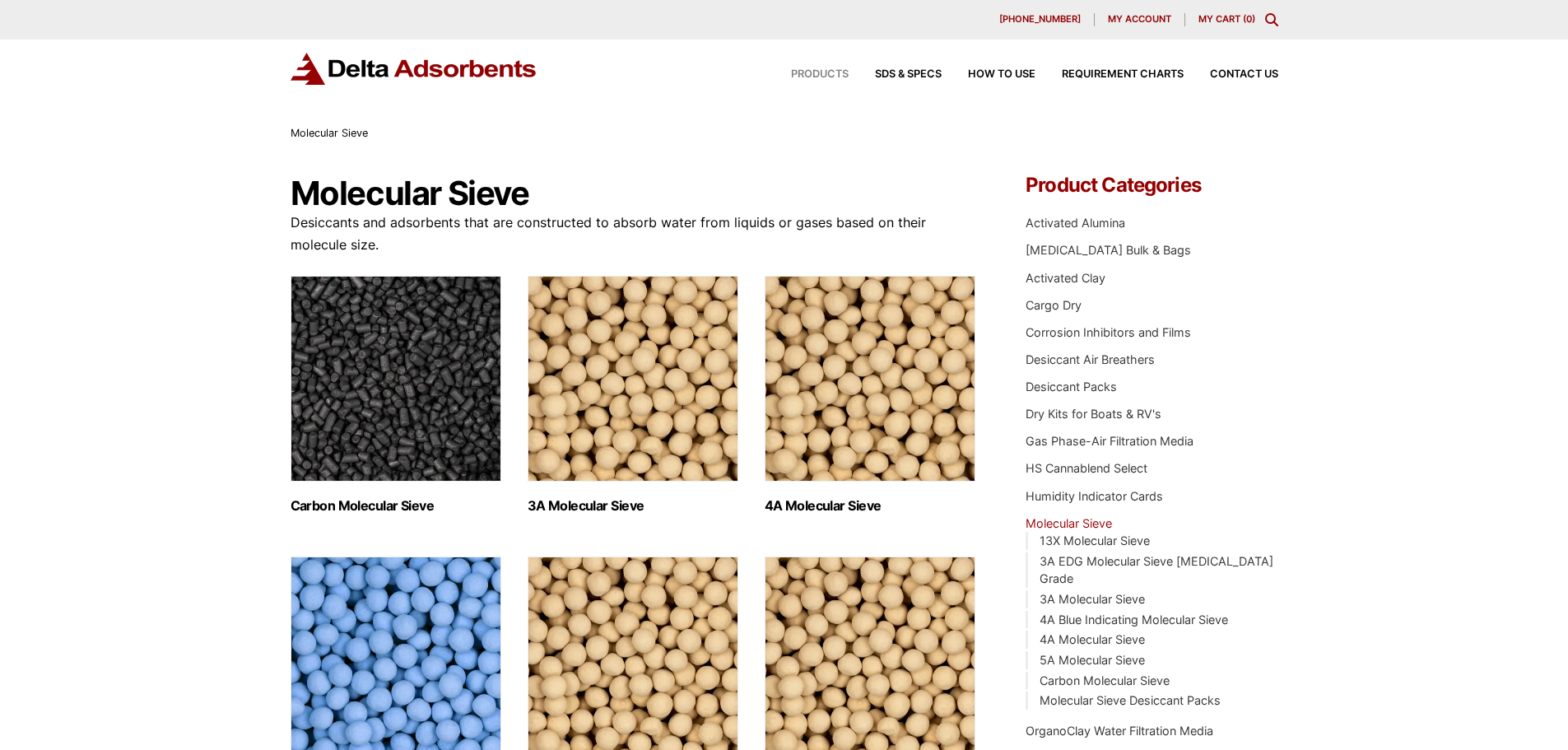
click at [807, 73] on span "Products" at bounding box center [820, 74] width 57 height 10
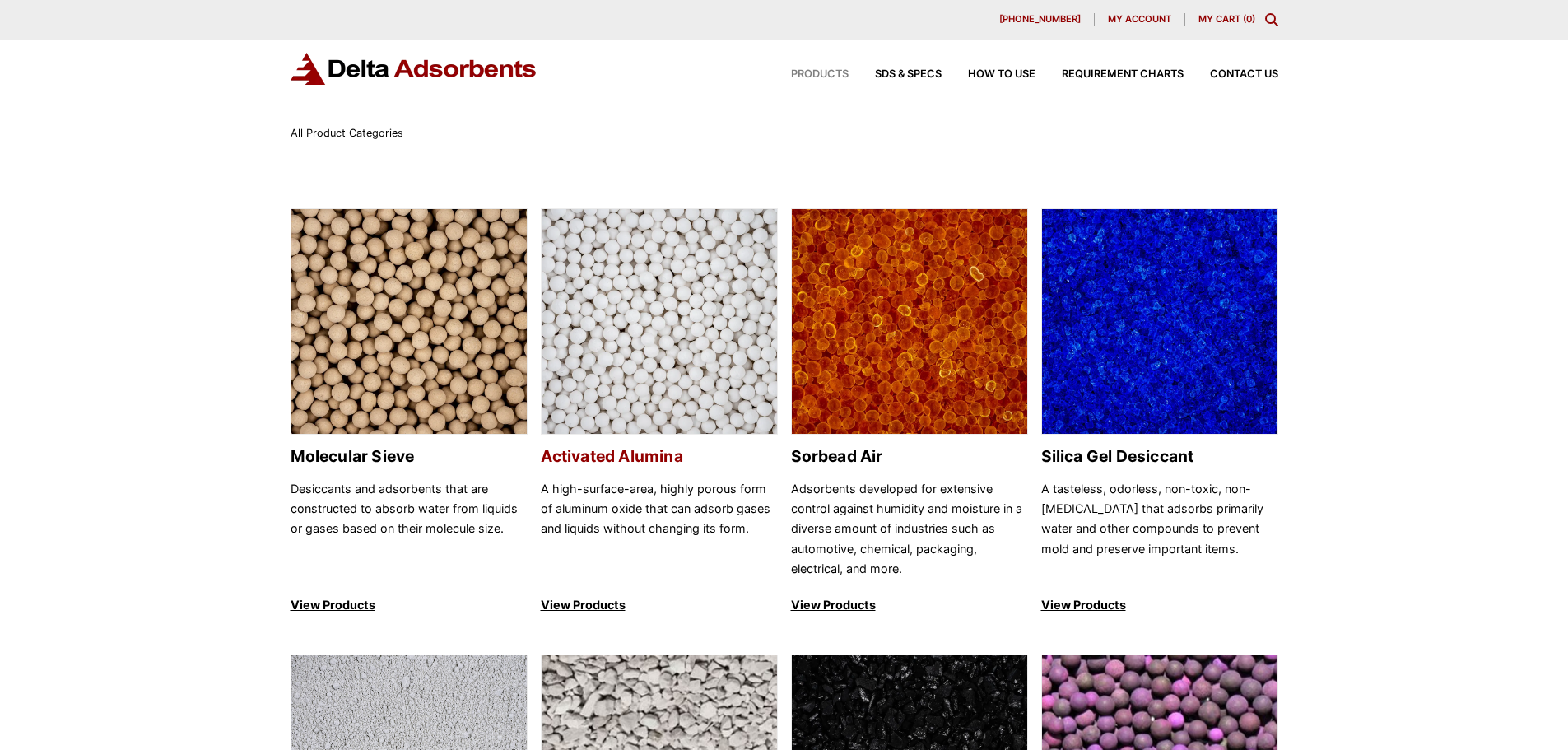
click at [625, 350] on img at bounding box center [659, 322] width 236 height 226
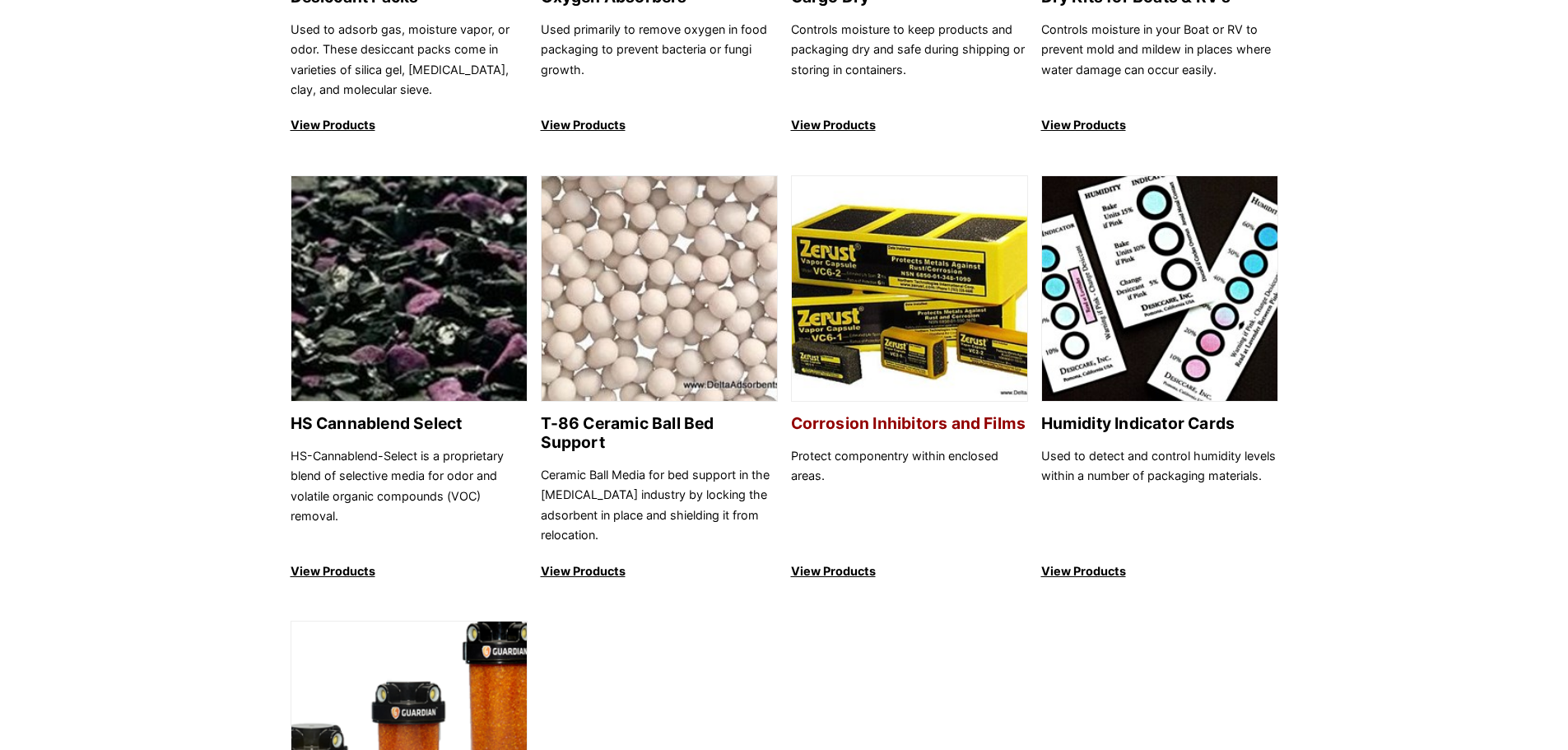
scroll to position [1400, 0]
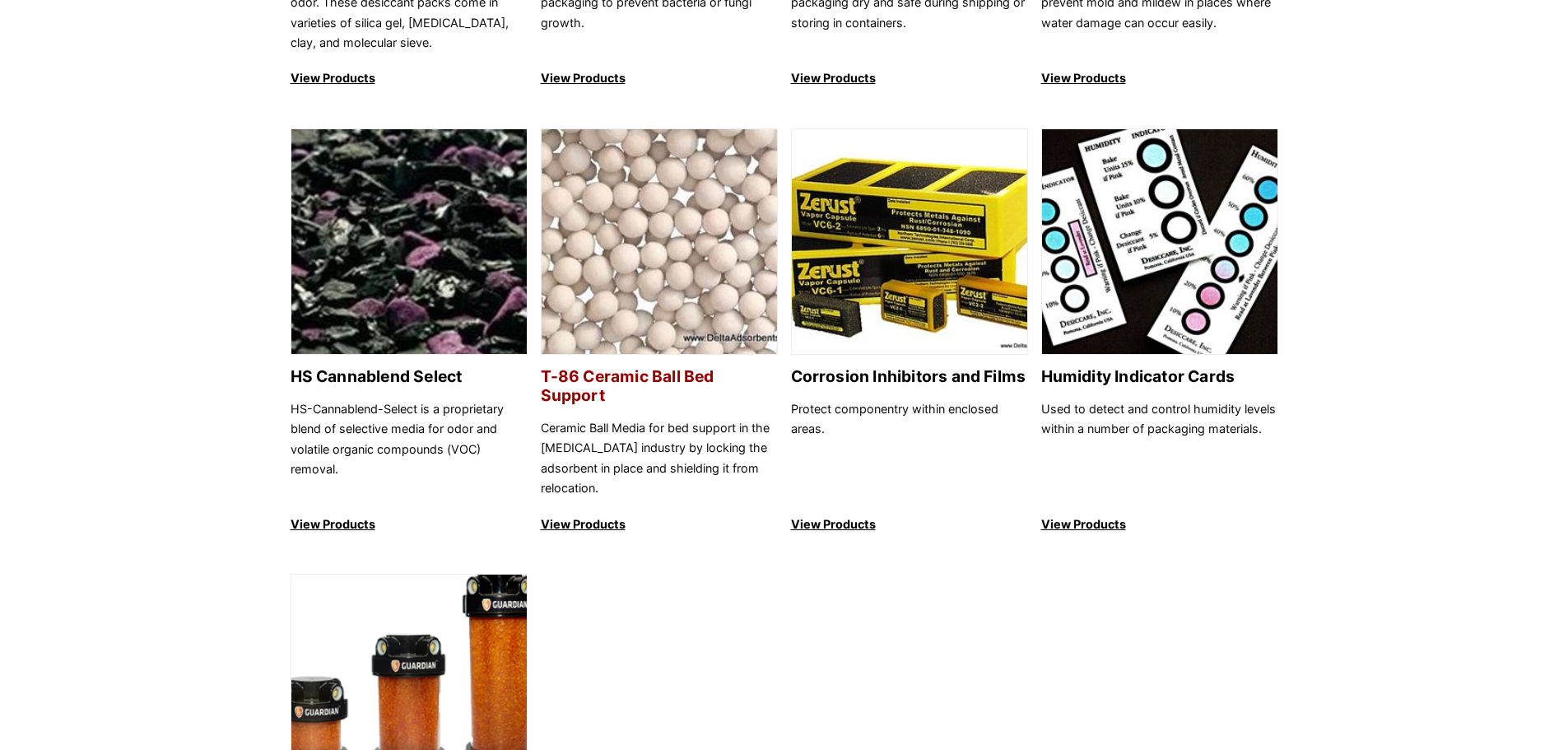
click at [591, 242] on img at bounding box center [659, 242] width 236 height 226
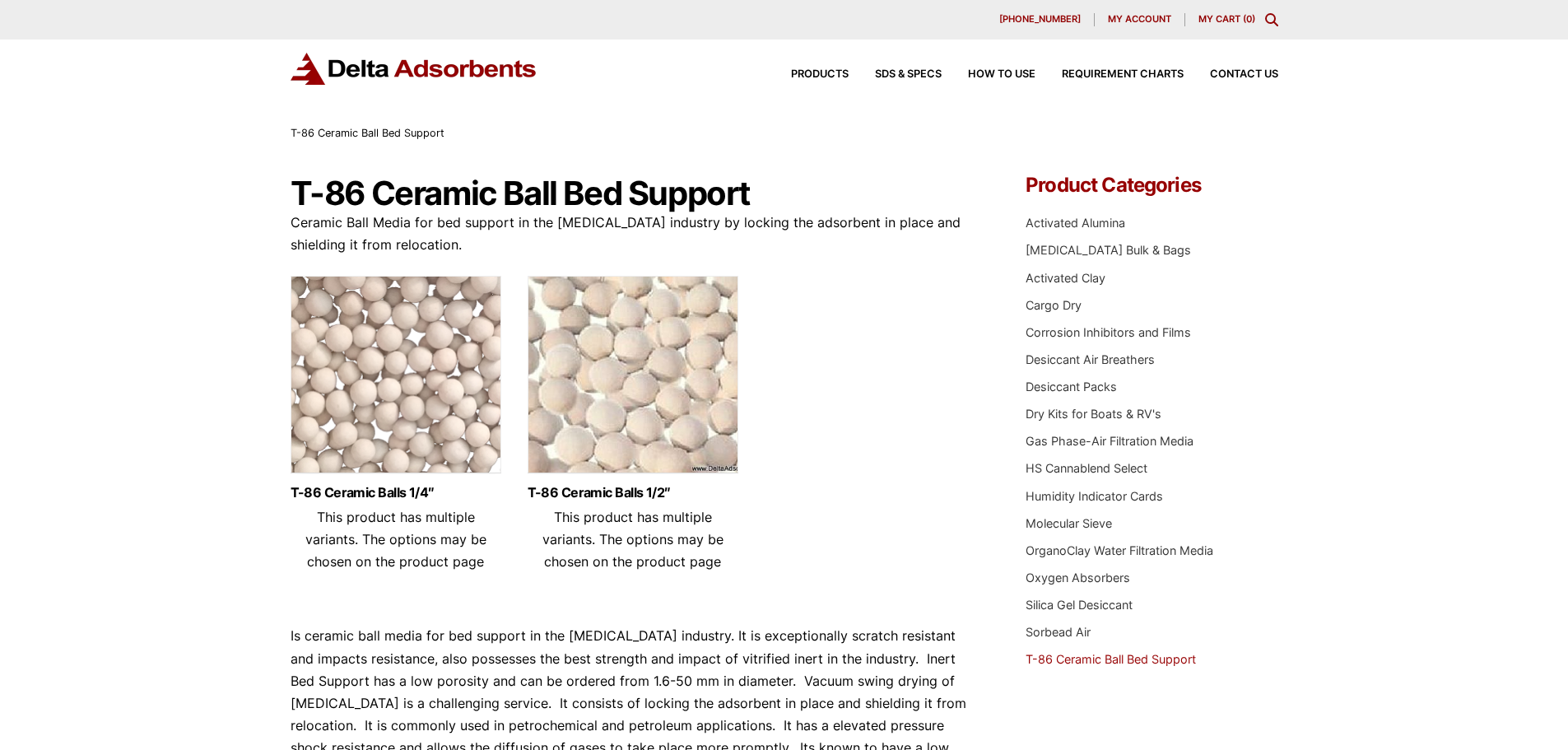
click at [409, 378] on img at bounding box center [396, 379] width 211 height 206
click at [813, 74] on span "Products" at bounding box center [820, 74] width 57 height 10
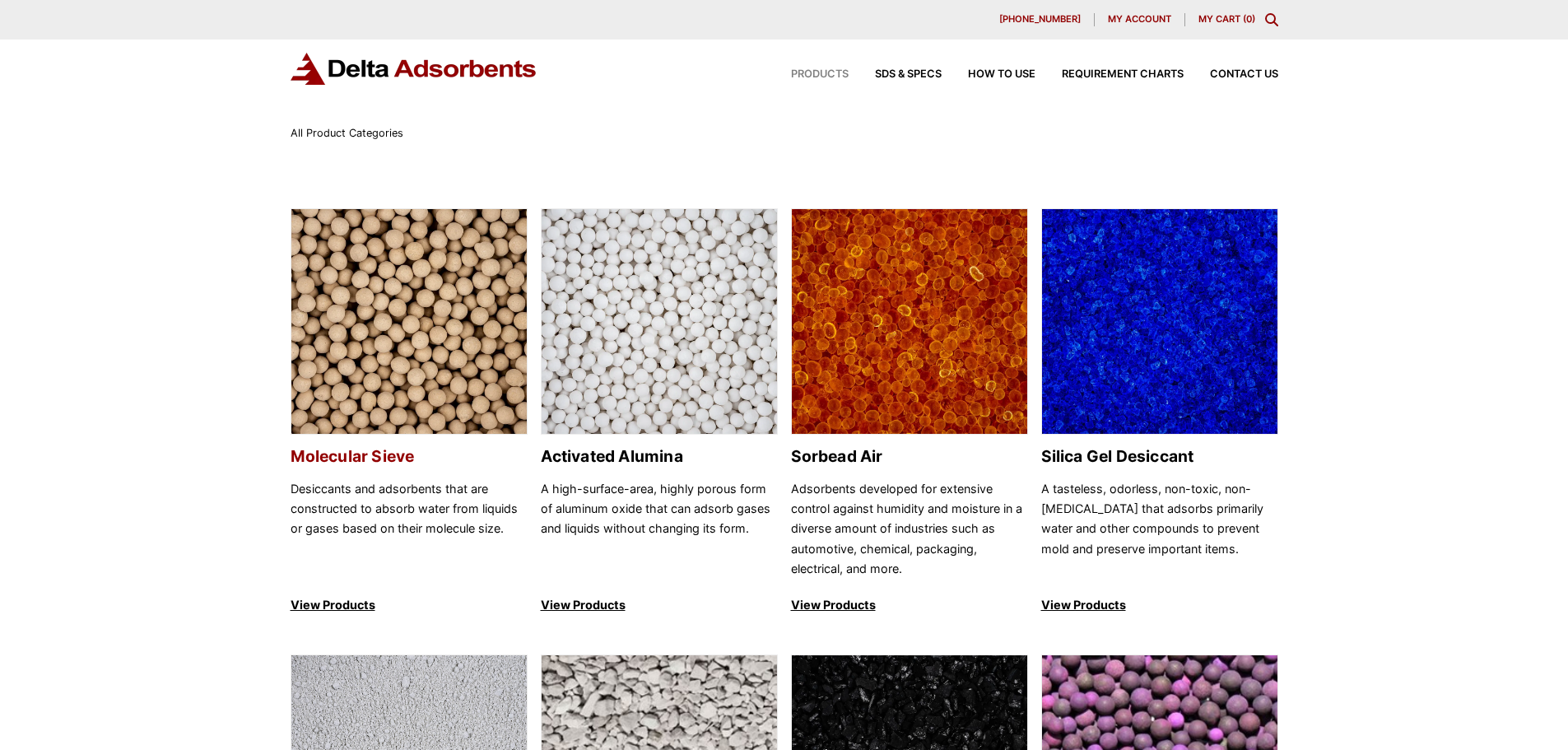
click at [388, 338] on img at bounding box center [409, 322] width 236 height 226
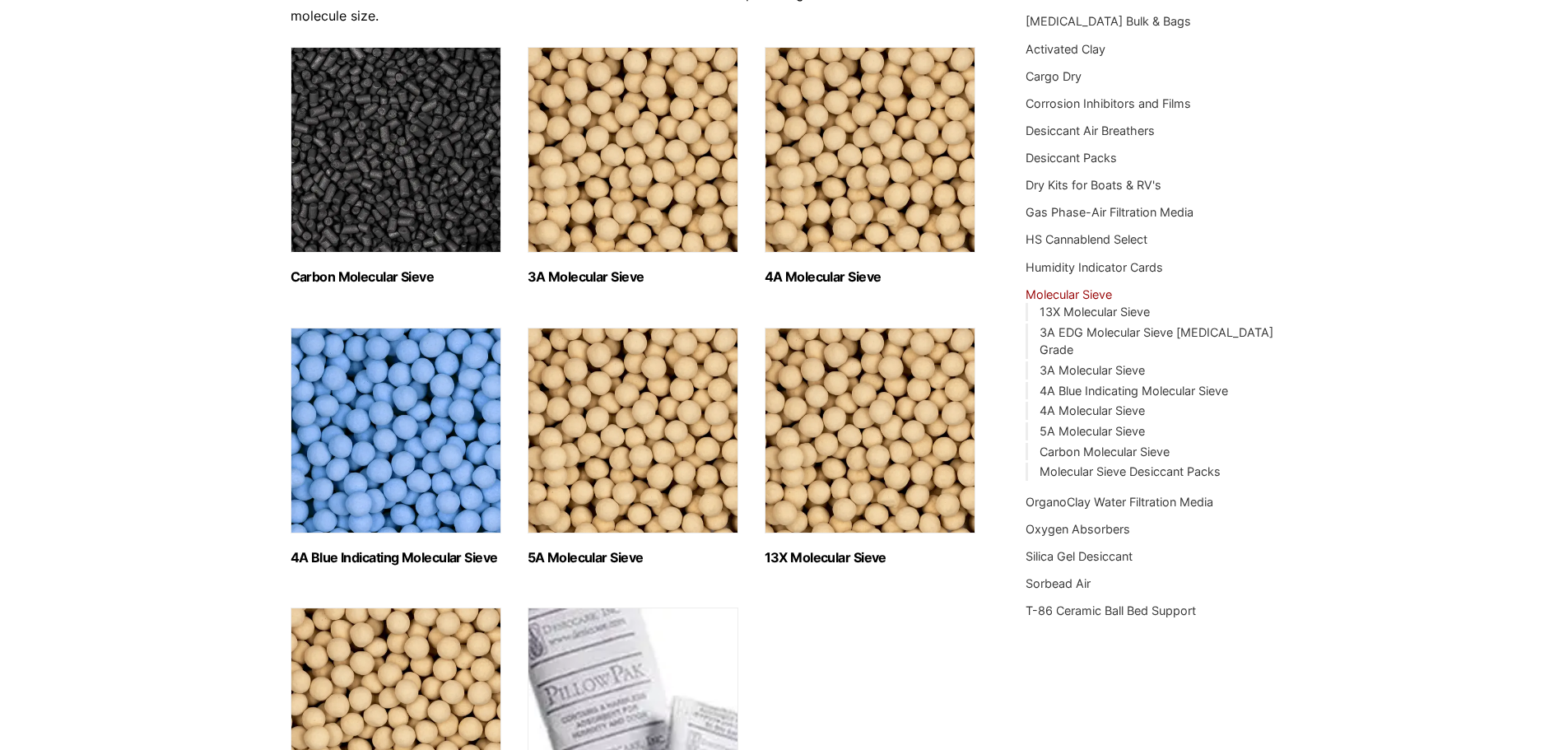
scroll to position [165, 0]
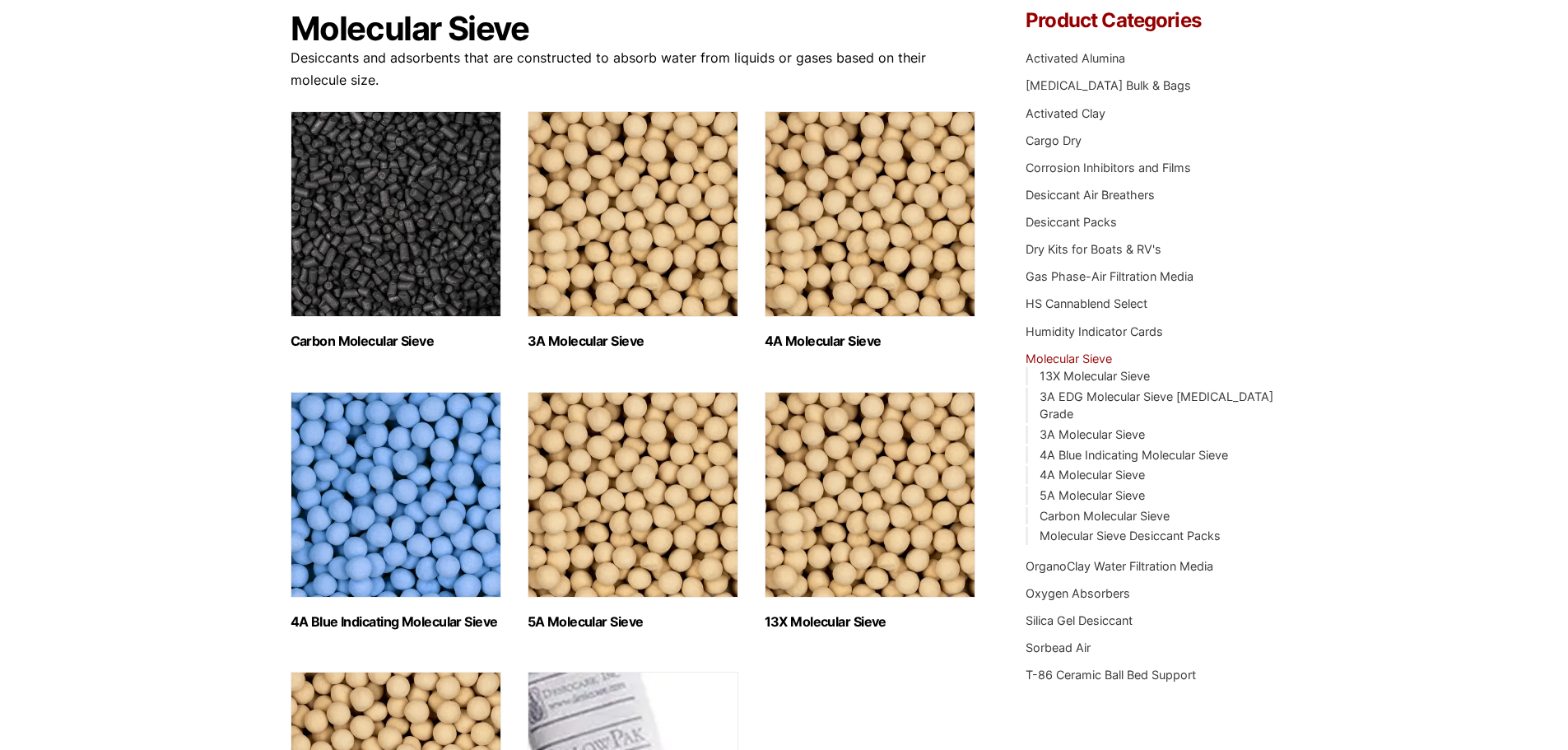
click at [868, 148] on img "Visit product category 4A Molecular Sieve" at bounding box center [870, 215] width 211 height 206
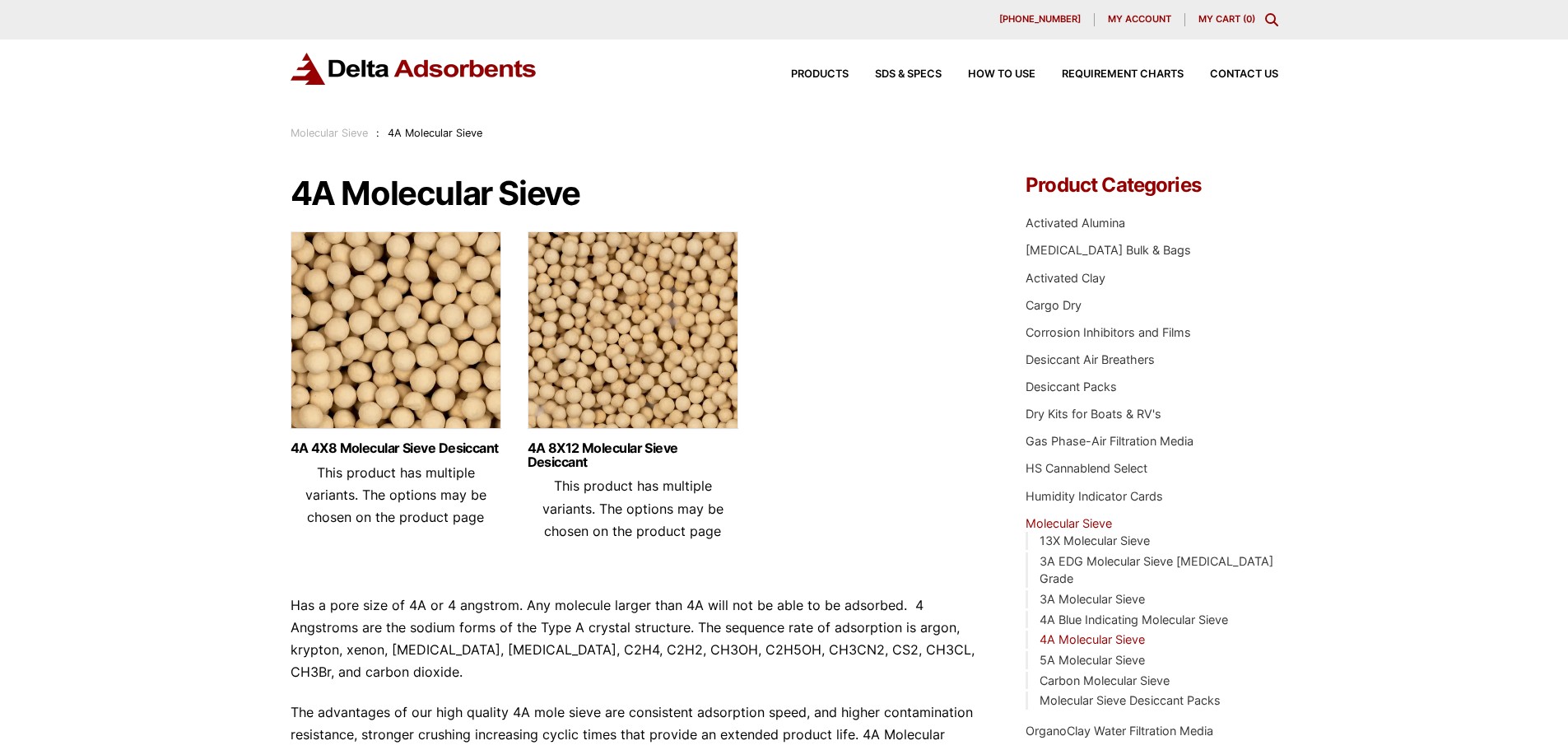
click at [386, 345] on img at bounding box center [396, 335] width 211 height 206
